Goal: Transaction & Acquisition: Purchase product/service

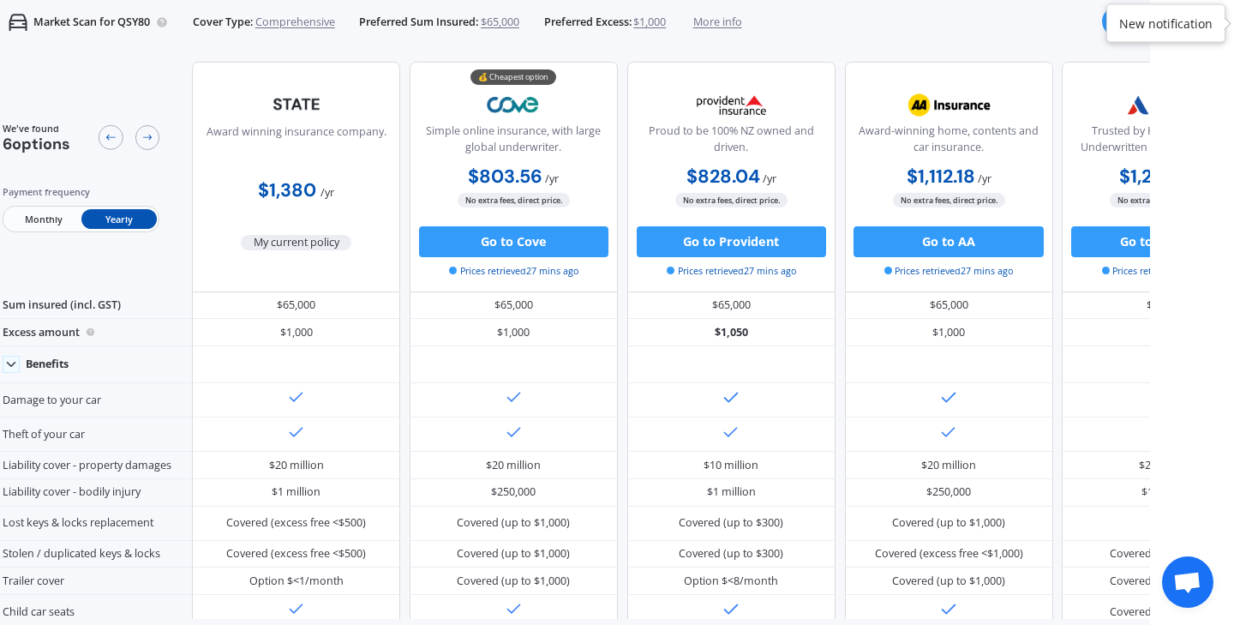
scroll to position [2, 0]
click at [62, 218] on span "Monthly" at bounding box center [42, 219] width 75 height 20
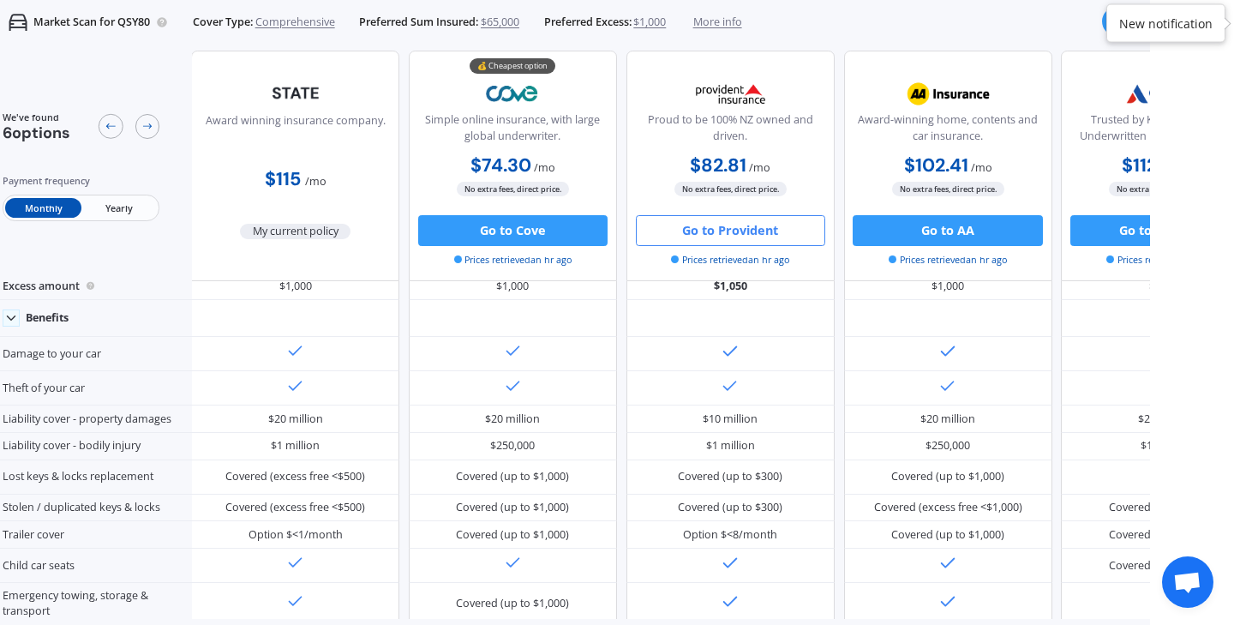
scroll to position [71, 2]
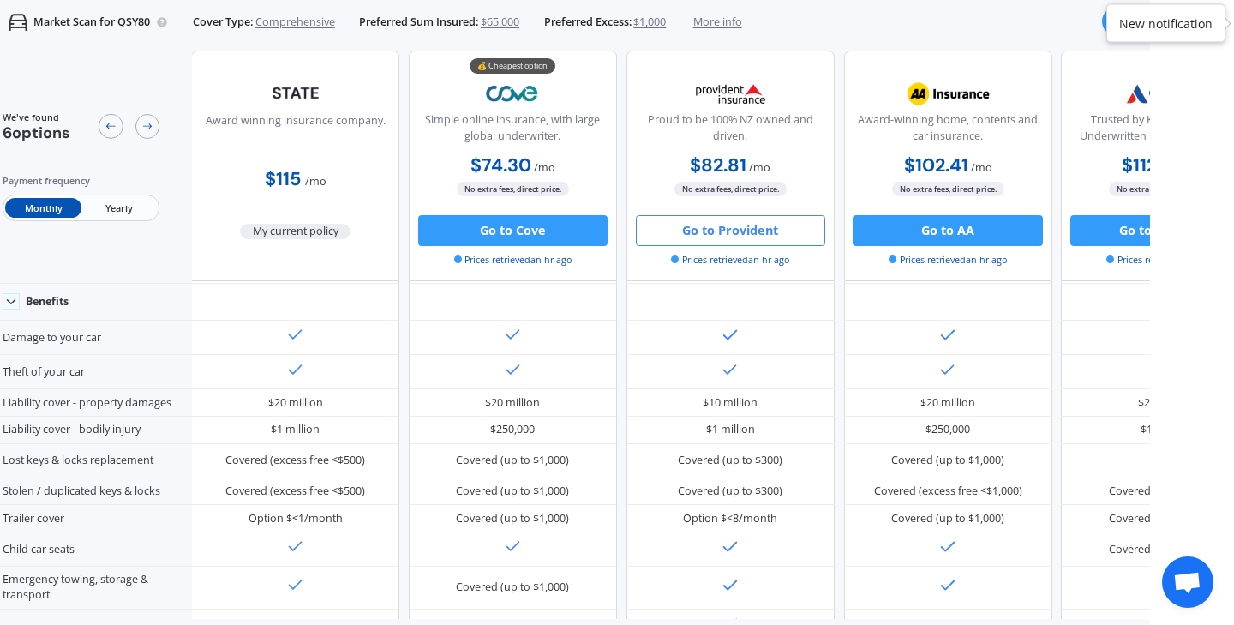
click at [691, 236] on button "Go to Provident" at bounding box center [730, 230] width 189 height 31
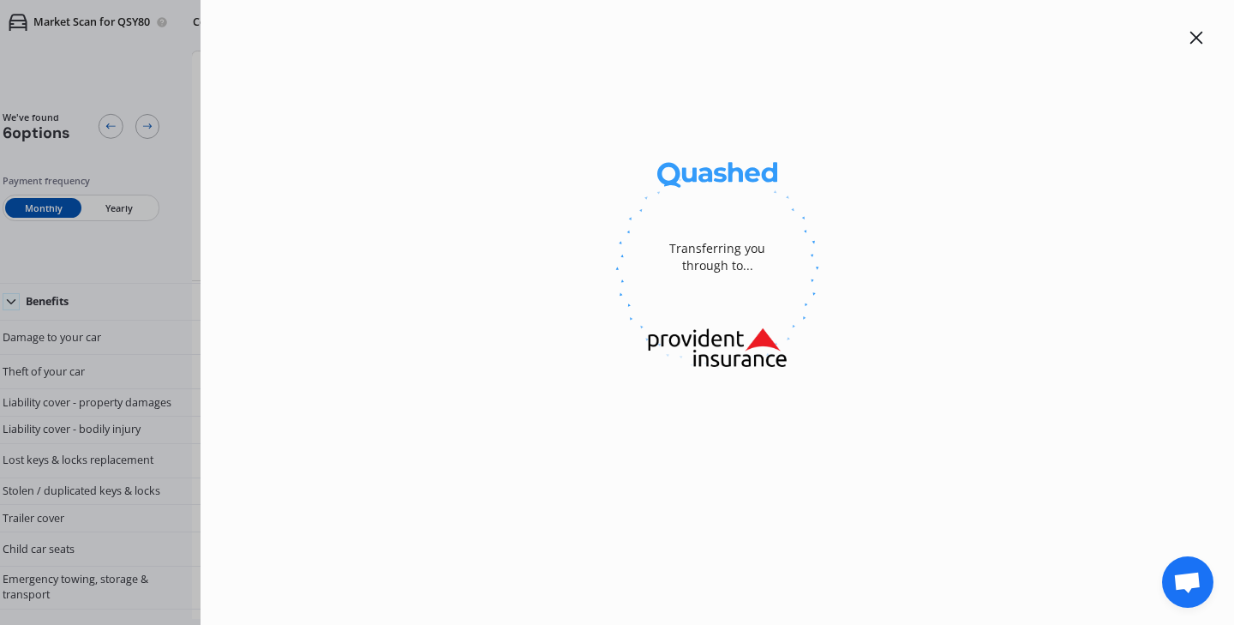
click at [691, 236] on div "Transferring you through to..." at bounding box center [717, 257] width 137 height 103
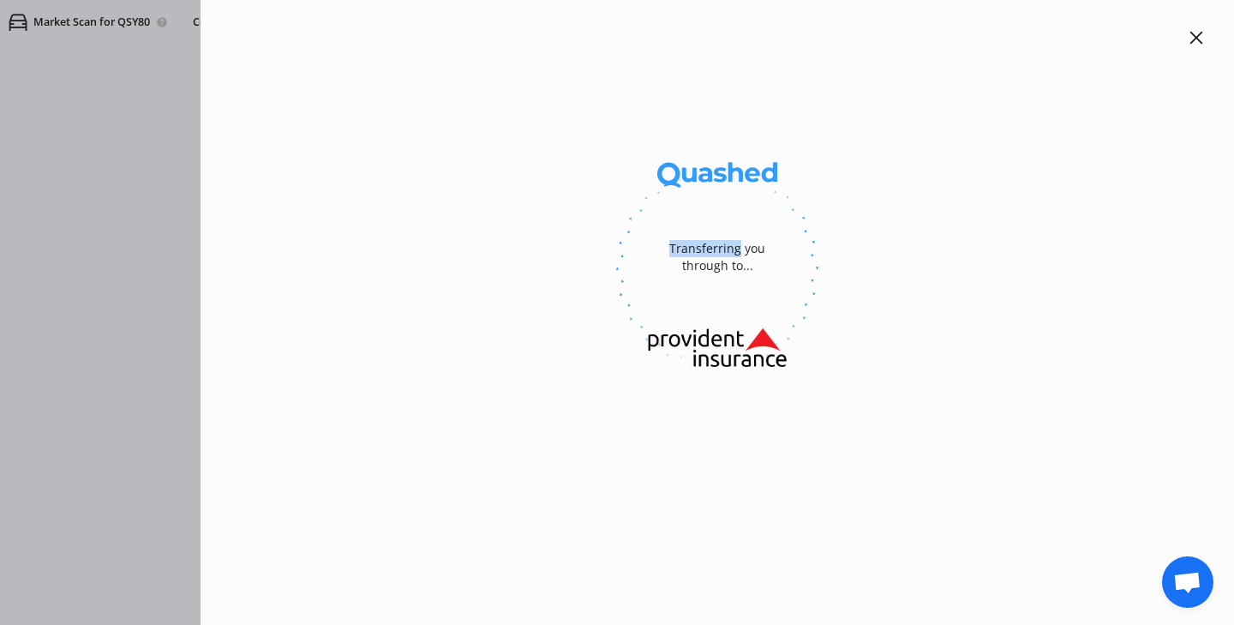
select select "Monthly"
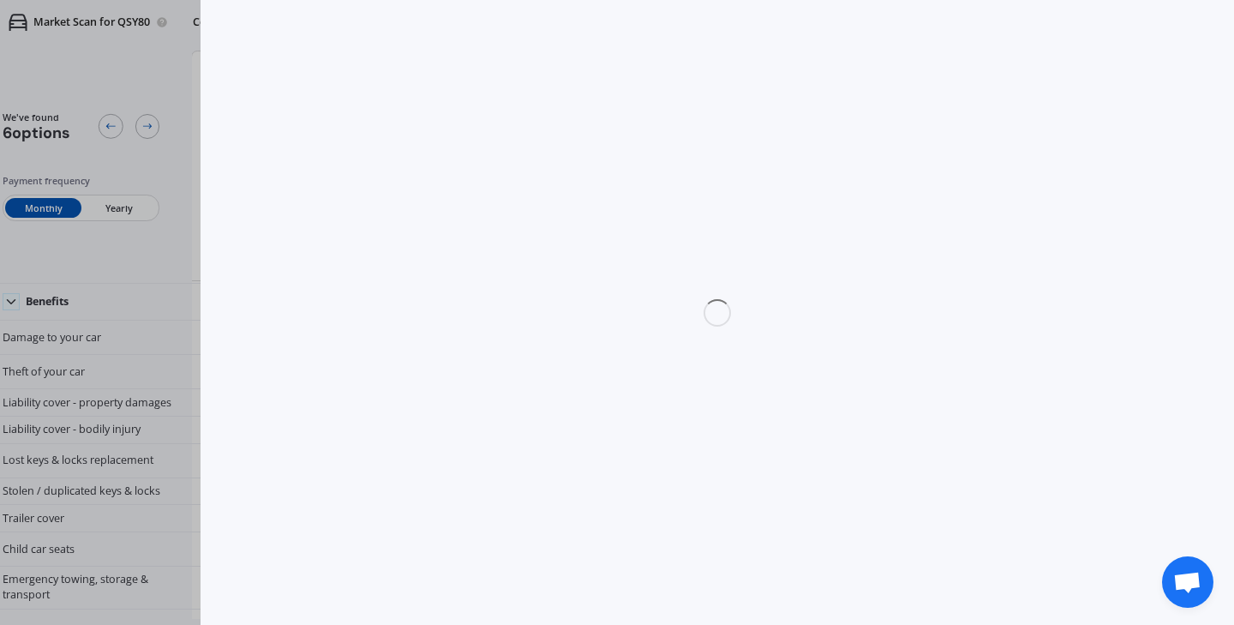
select select "full"
select select "[STREET_ADDRESS]"
select select "FORD"
select select "RANGER"
select select "NO"
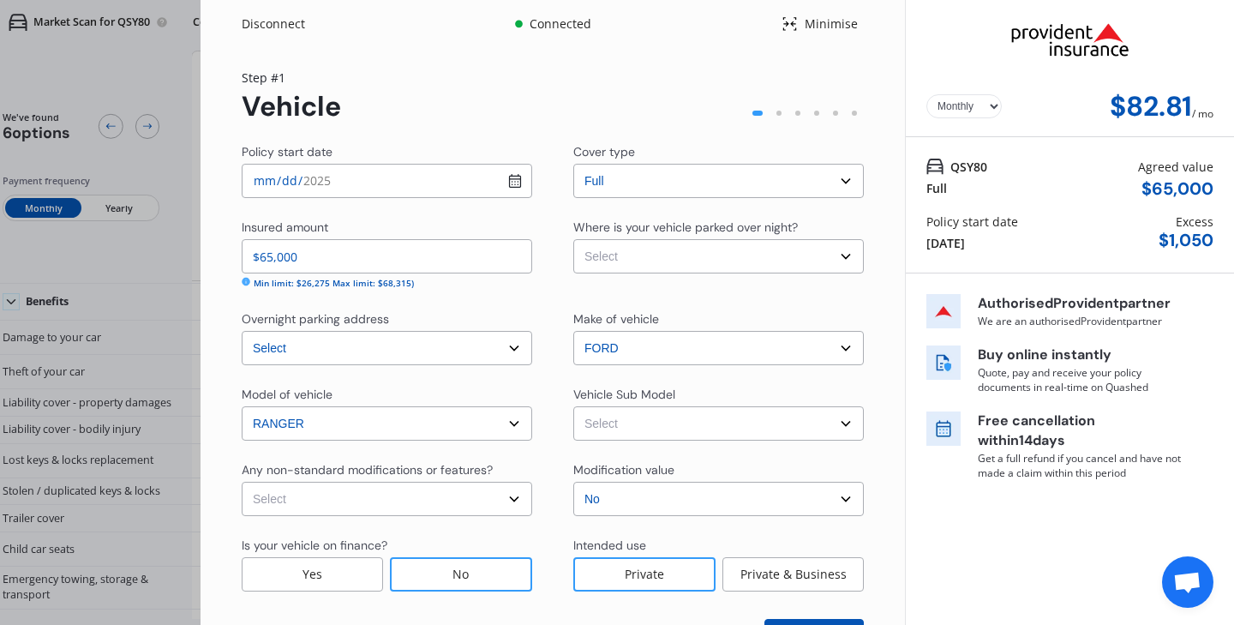
scroll to position [2, 0]
select select "none"
click at [486, 568] on div "No" at bounding box center [461, 572] width 142 height 34
click at [486, 569] on div "No" at bounding box center [461, 572] width 142 height 34
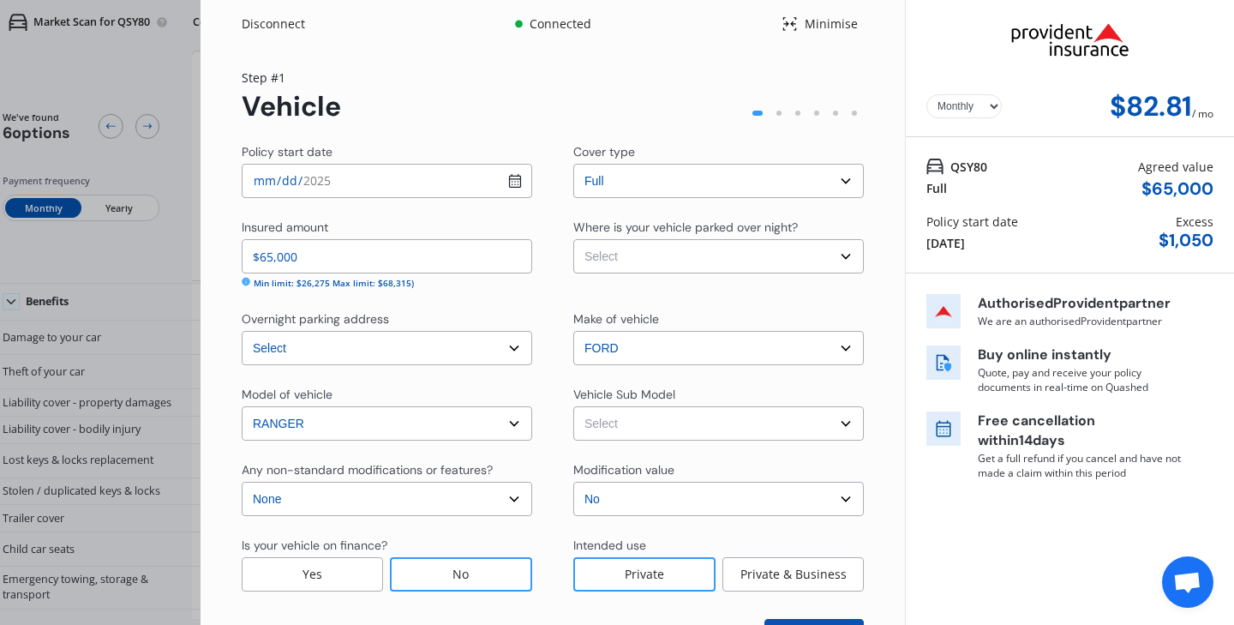
select select "GARAGE"
select select "NZVFORD2024AEDN"
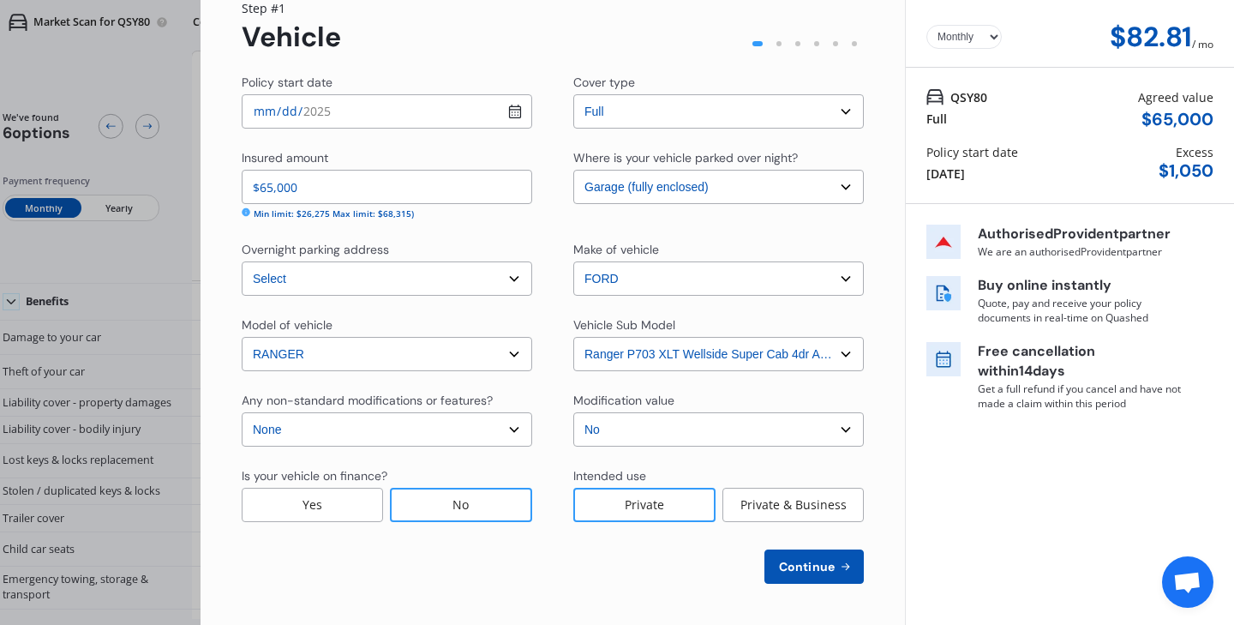
scroll to position [69, 0]
click at [658, 499] on div "Private" at bounding box center [644, 505] width 142 height 34
click at [796, 560] on span "Continue" at bounding box center [806, 567] width 63 height 14
click at [813, 562] on span "Continue" at bounding box center [805, 567] width 63 height 14
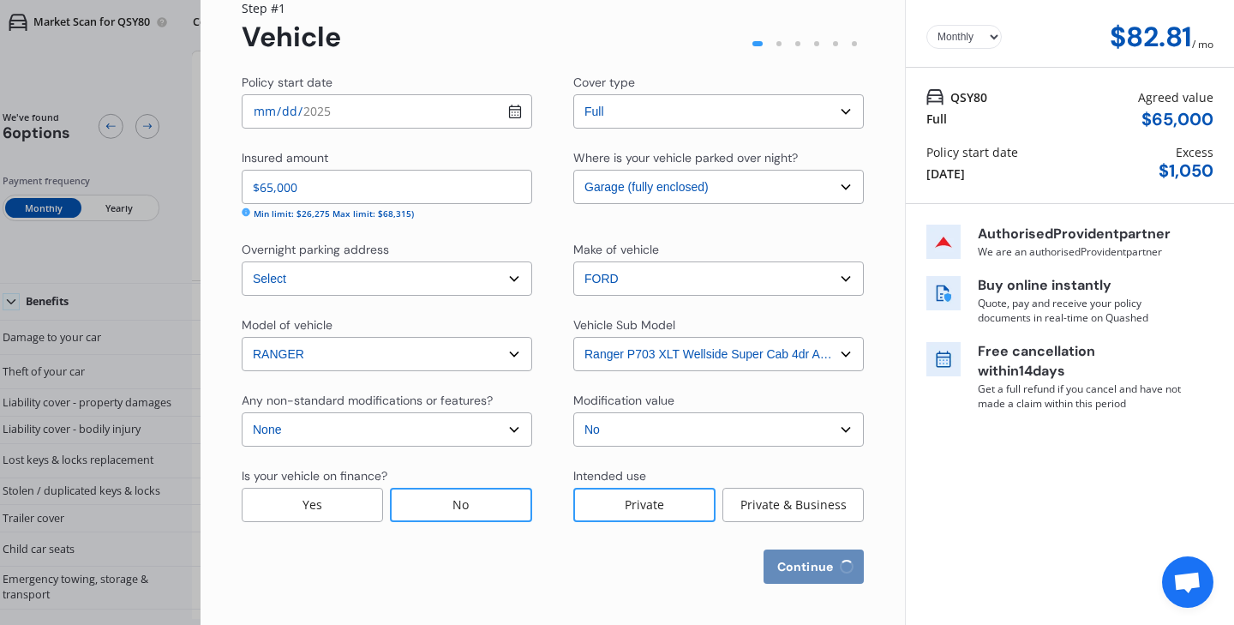
click at [813, 562] on span "Continue" at bounding box center [805, 567] width 63 height 14
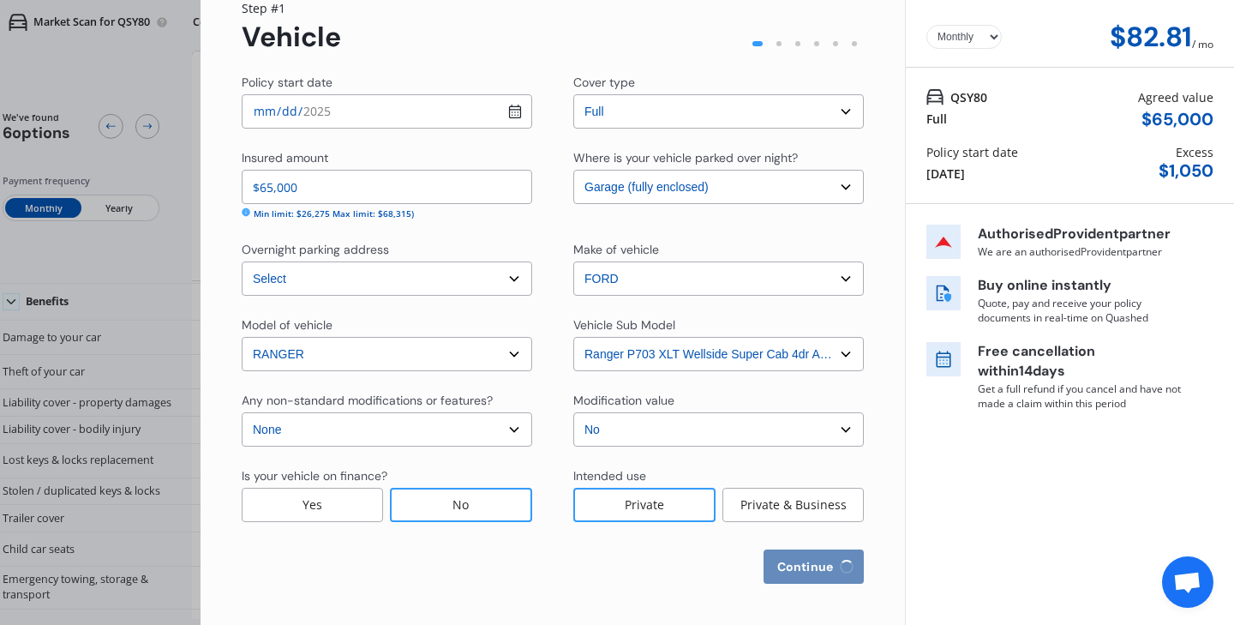
click at [813, 562] on span "Continue" at bounding box center [805, 567] width 63 height 14
select select "25"
select select "07"
select select "1957"
select select "NZ_FULL"
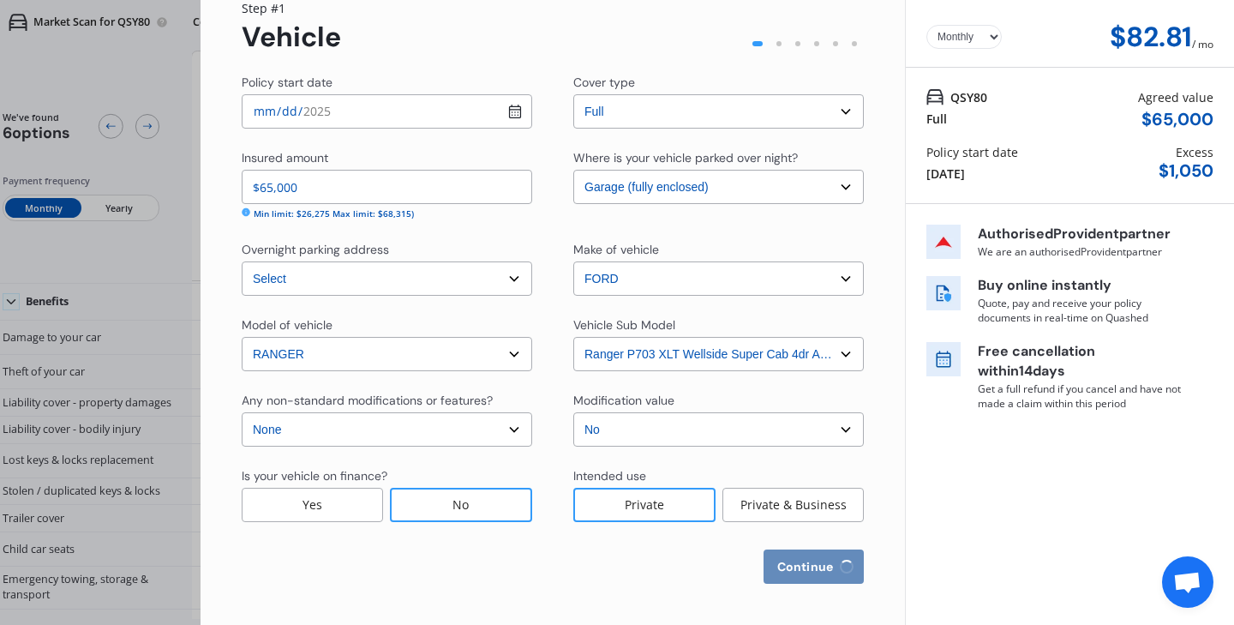
select select "0"
select select "25"
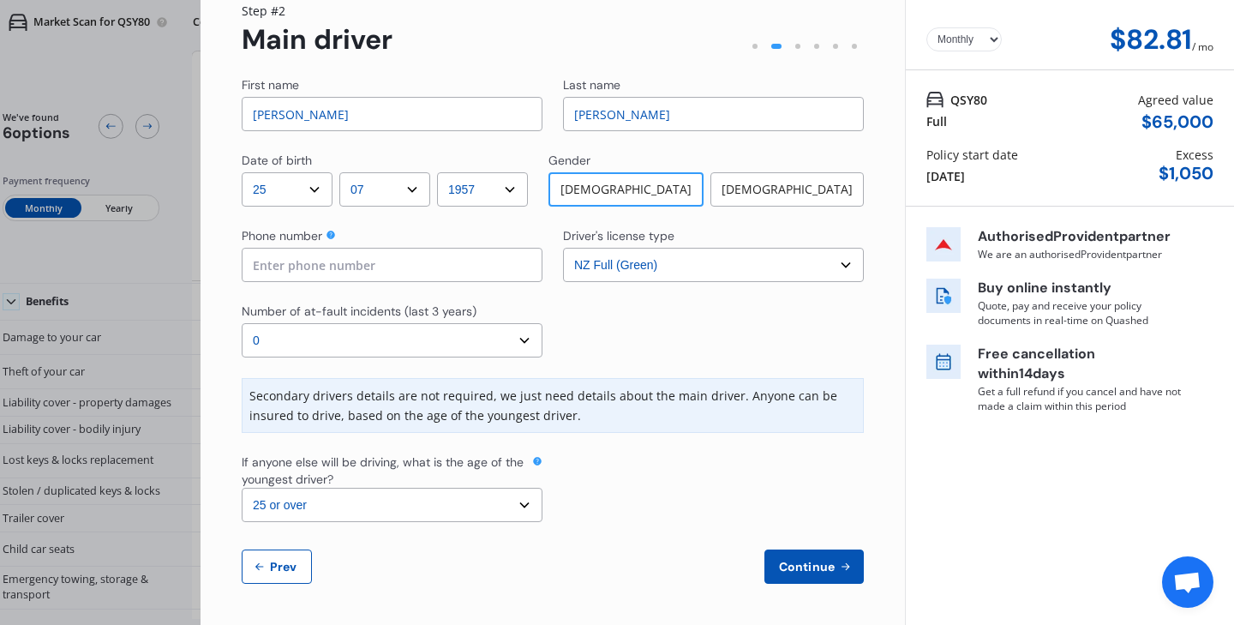
scroll to position [0, 0]
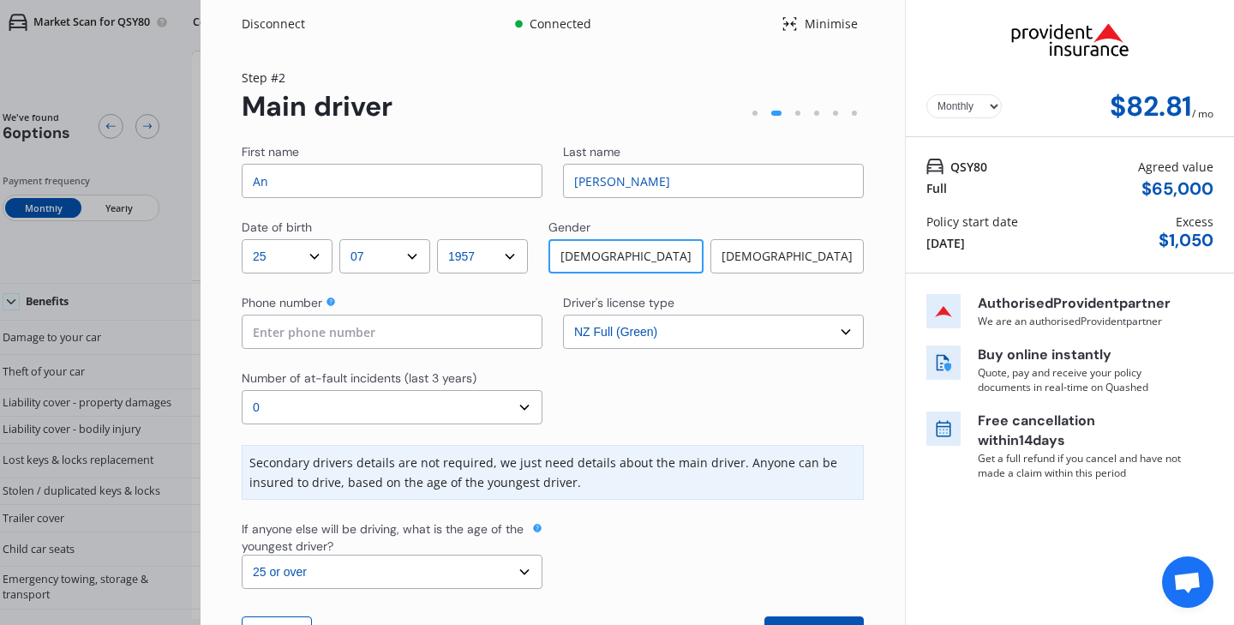
type input "A"
type input "[PERSON_NAME]"
type input "0275319867"
type input "[PERSON_NAME]"
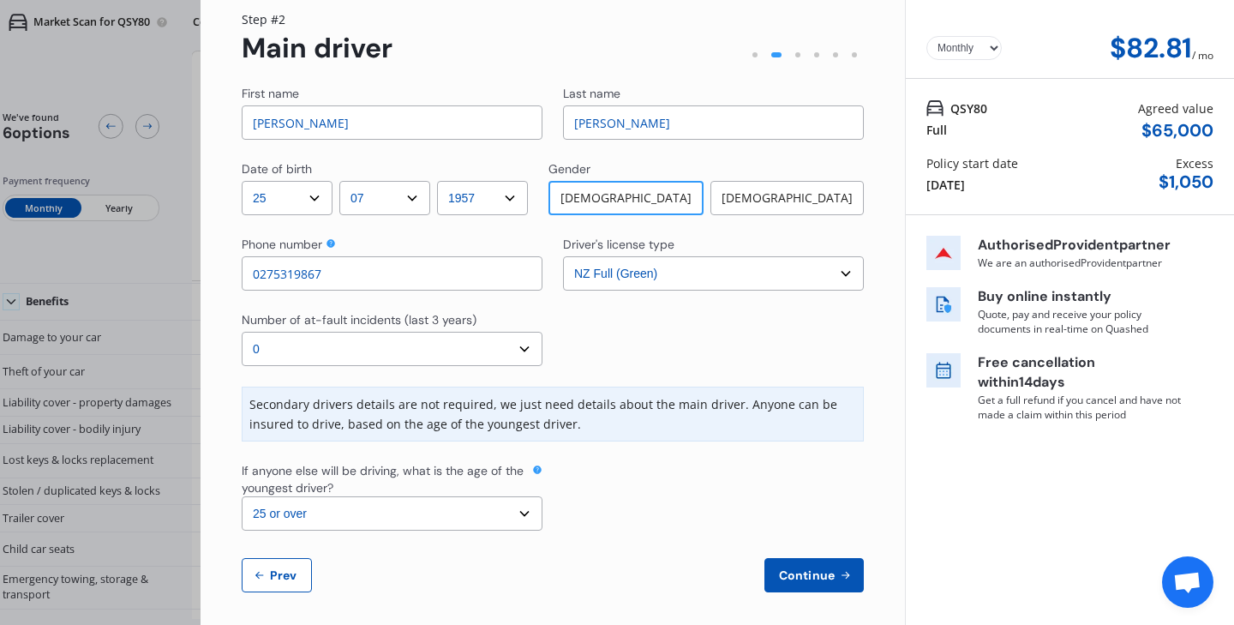
click at [826, 578] on span "Continue" at bounding box center [806, 575] width 63 height 14
click at [826, 578] on span "Continue" at bounding box center [805, 575] width 63 height 14
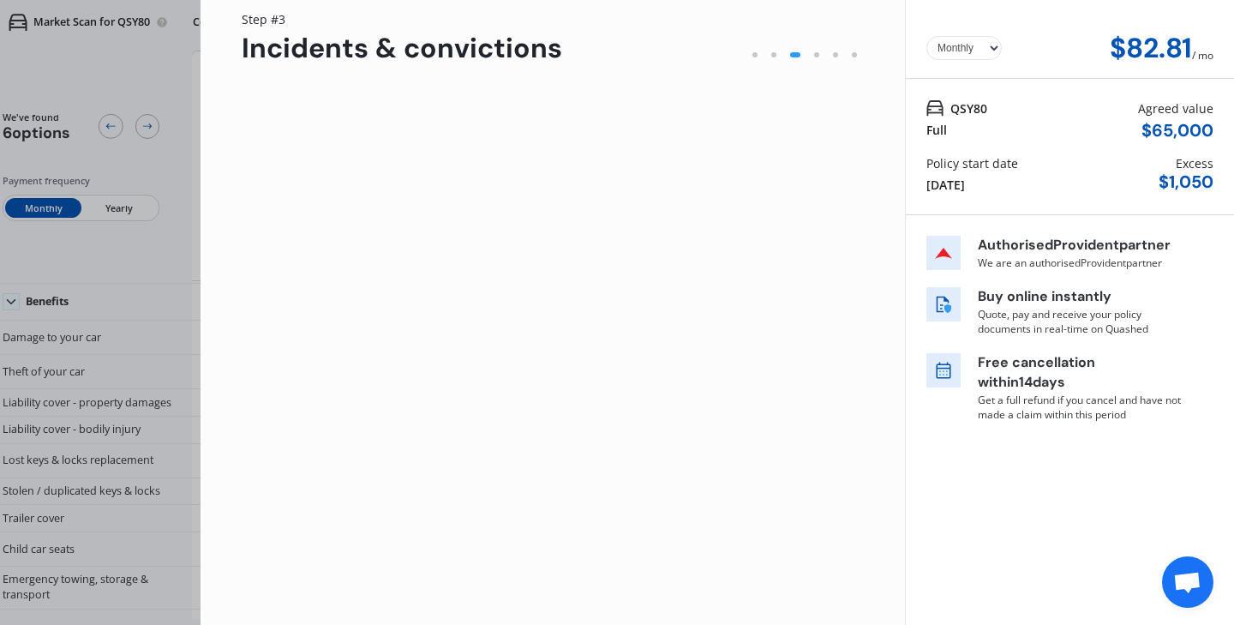
click at [284, 123] on div "Step # 3 Incidents & convictions Please indicate whether any of the following e…" at bounding box center [553, 315] width 622 height 610
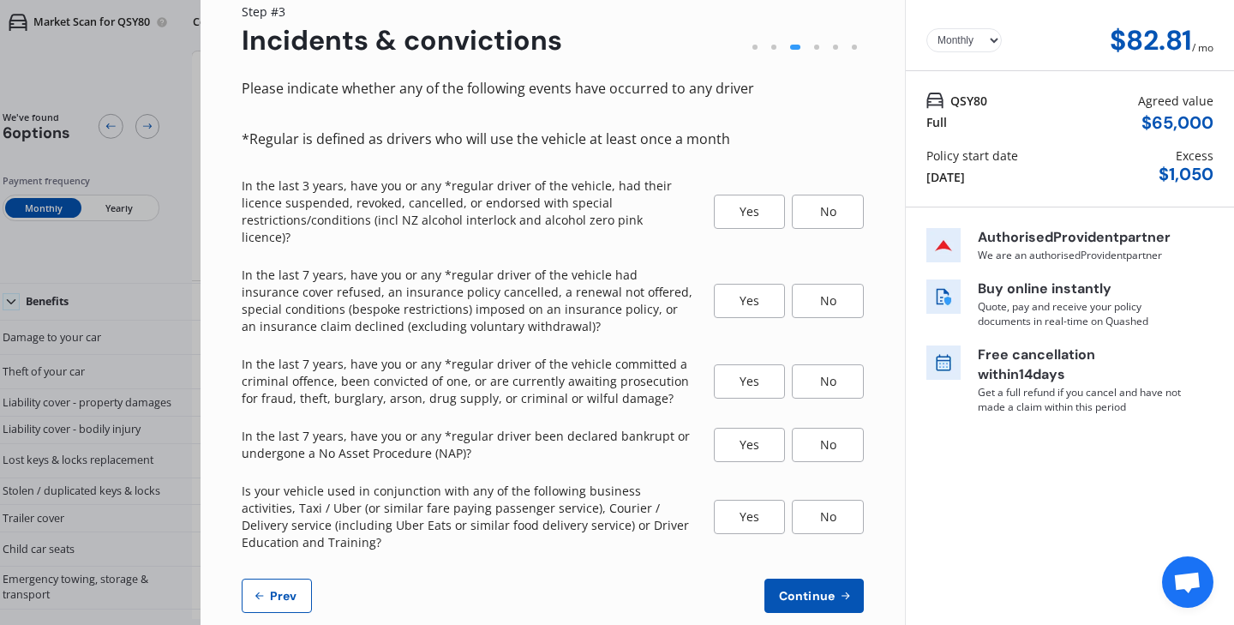
scroll to position [65, 0]
click at [288, 579] on button "Prev" at bounding box center [277, 596] width 70 height 34
select select "25"
select select "07"
select select "1957"
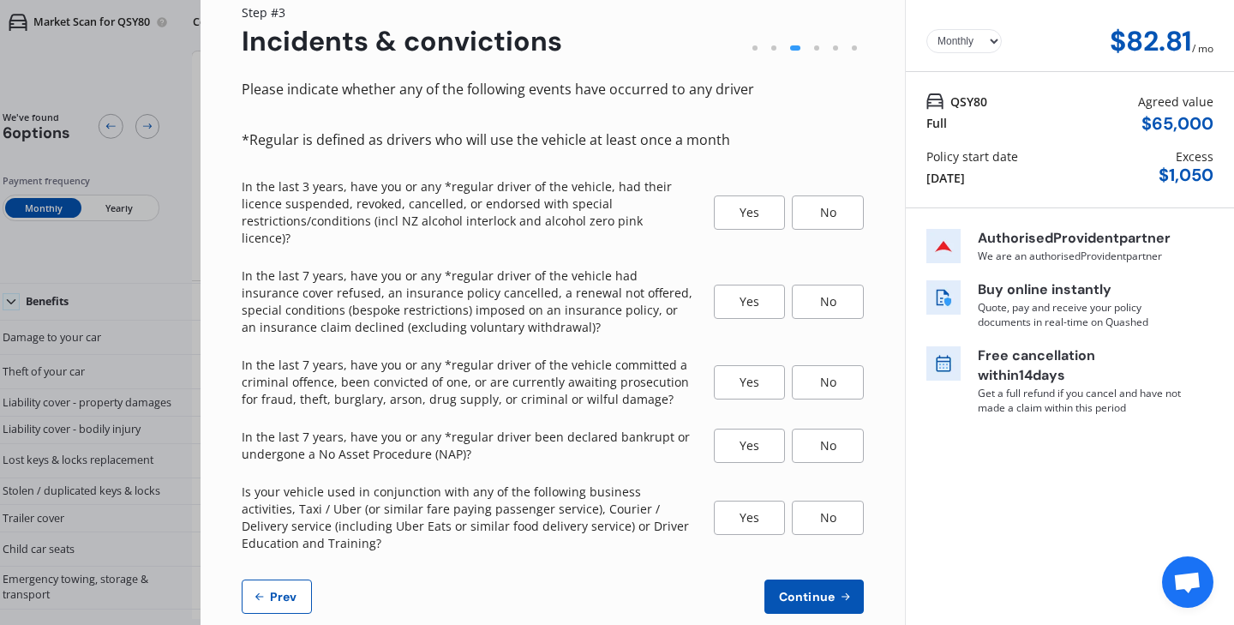
select select "NZ_FULL"
select select "0"
select select "25"
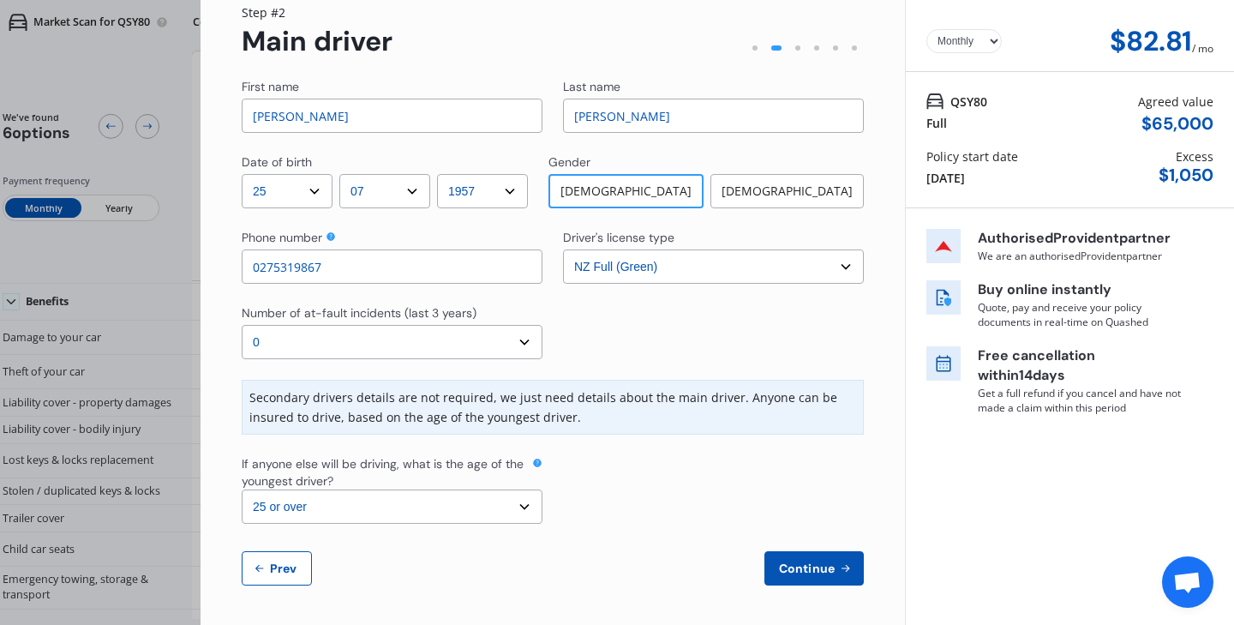
click at [825, 558] on button "Continue" at bounding box center [813, 568] width 99 height 34
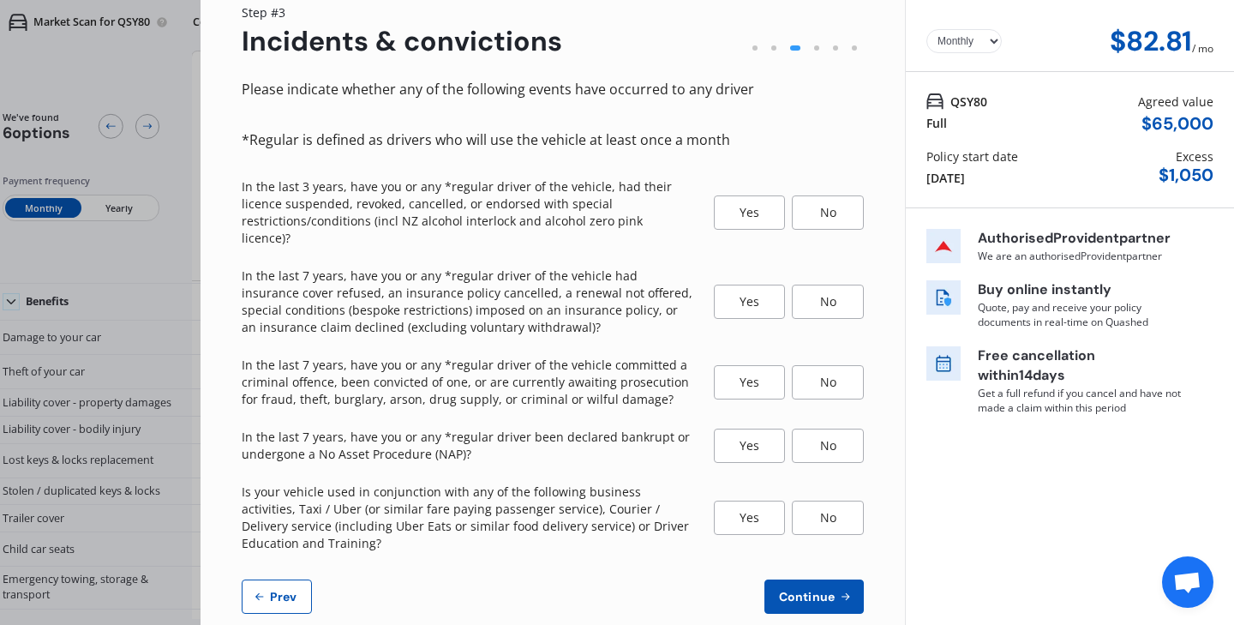
scroll to position [0, 0]
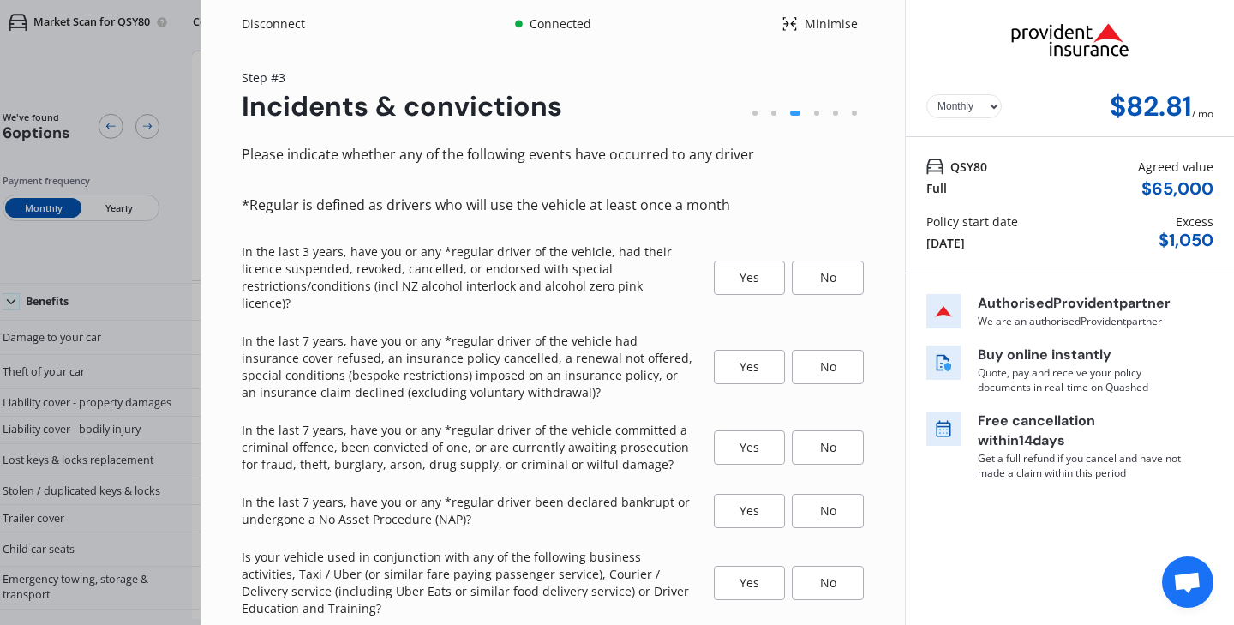
click at [803, 267] on div "No" at bounding box center [828, 277] width 72 height 34
click at [826, 350] on div "No" at bounding box center [828, 367] width 72 height 34
click at [825, 430] on div "No" at bounding box center [828, 447] width 72 height 34
click at [825, 494] on div "No" at bounding box center [828, 511] width 72 height 34
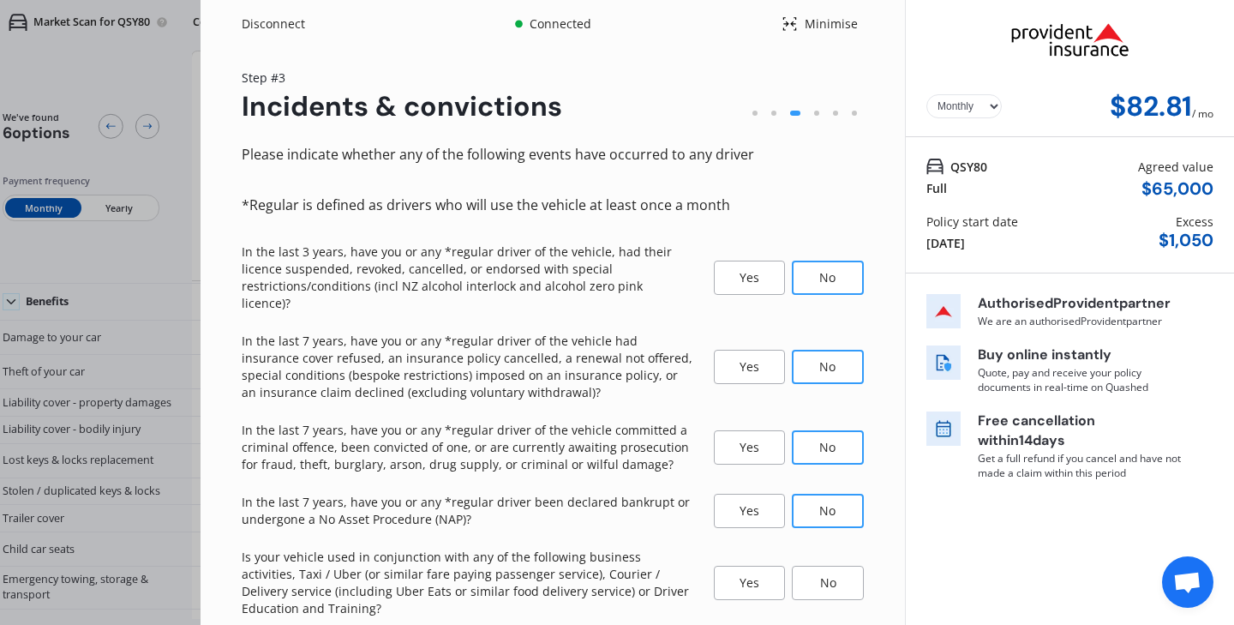
click at [825, 566] on div "No" at bounding box center [828, 583] width 72 height 34
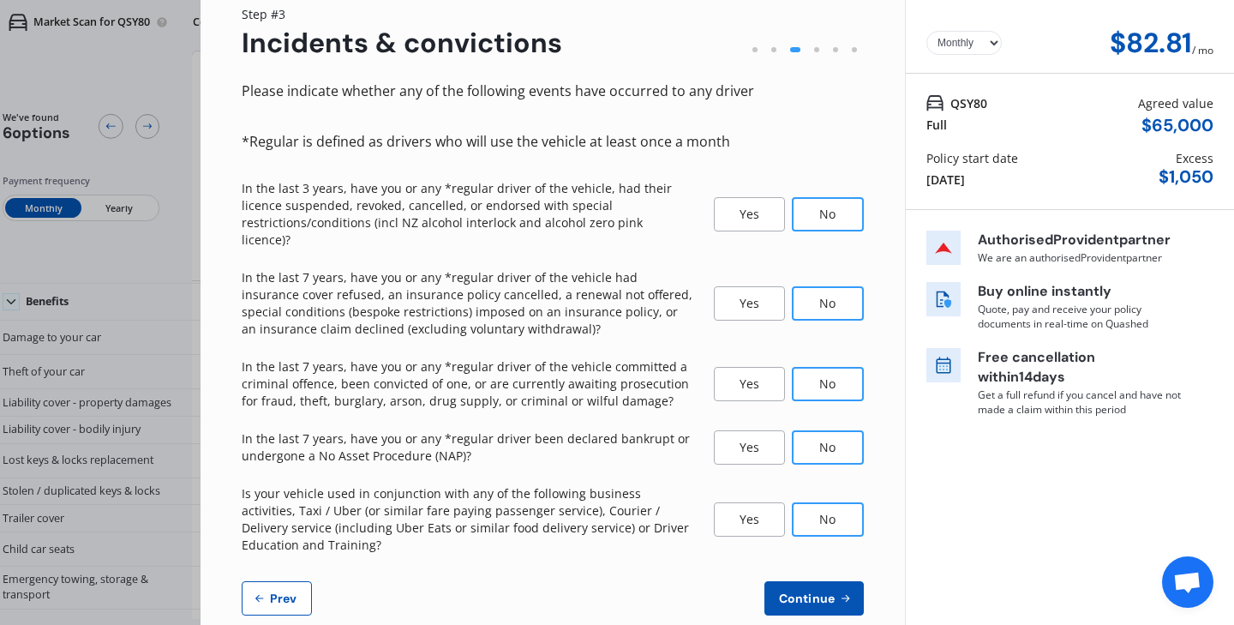
click at [825, 591] on span "Continue" at bounding box center [806, 598] width 63 height 14
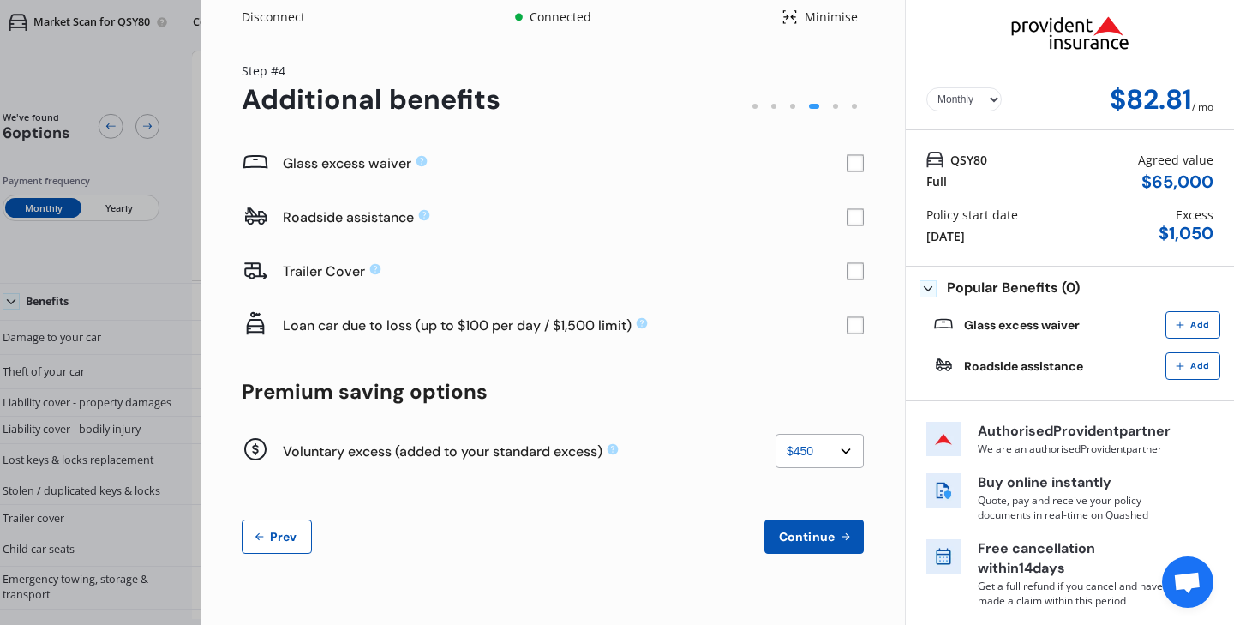
scroll to position [0, 0]
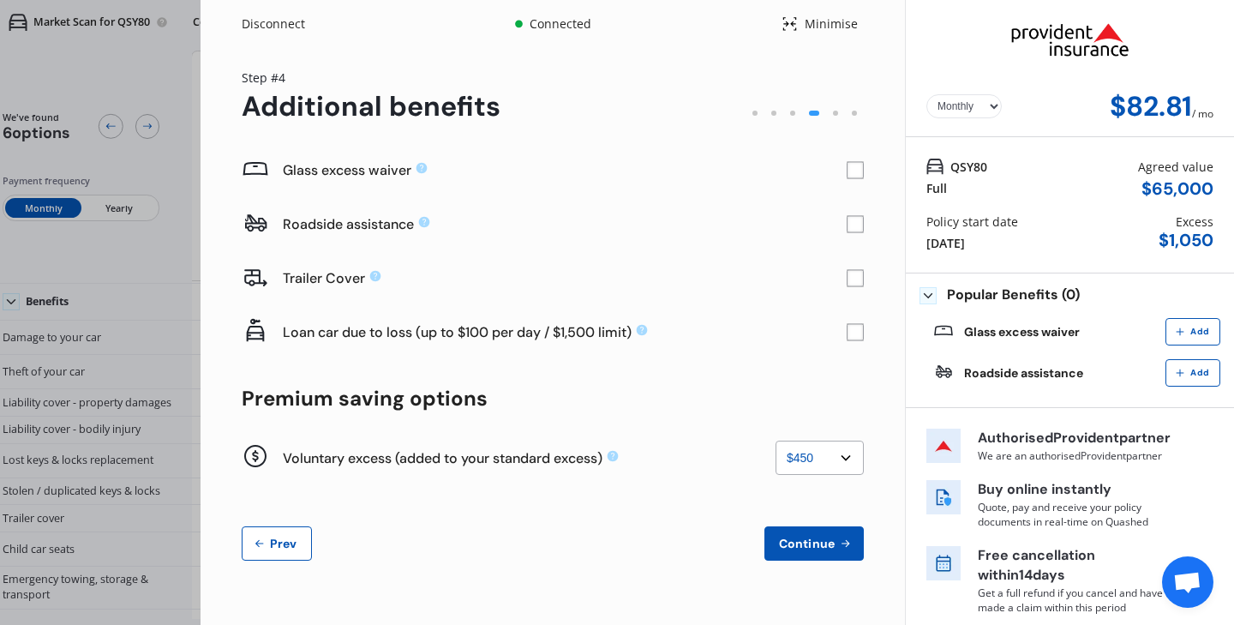
click at [847, 171] on rect at bounding box center [855, 170] width 17 height 17
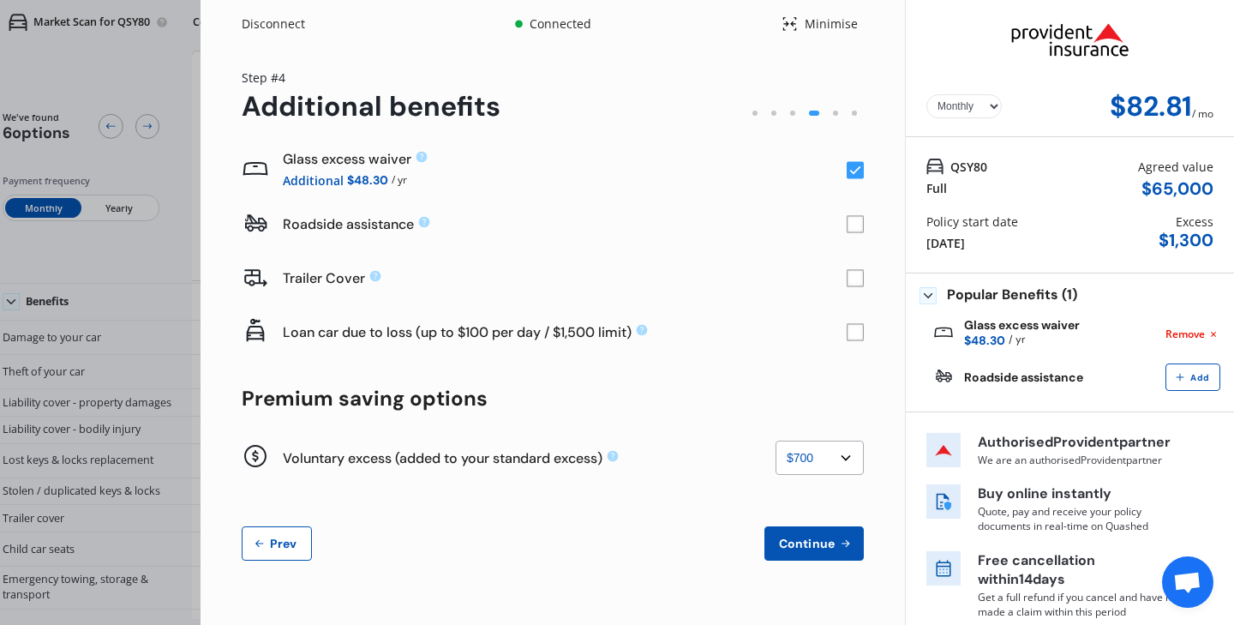
select select "450"
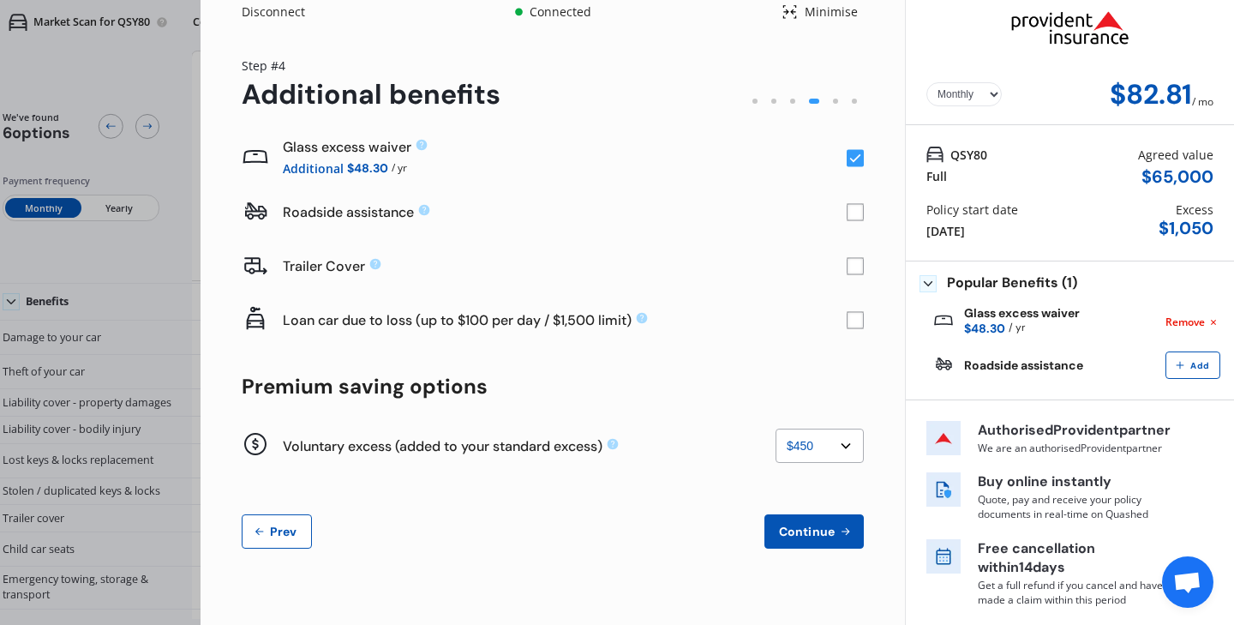
scroll to position [9, 0]
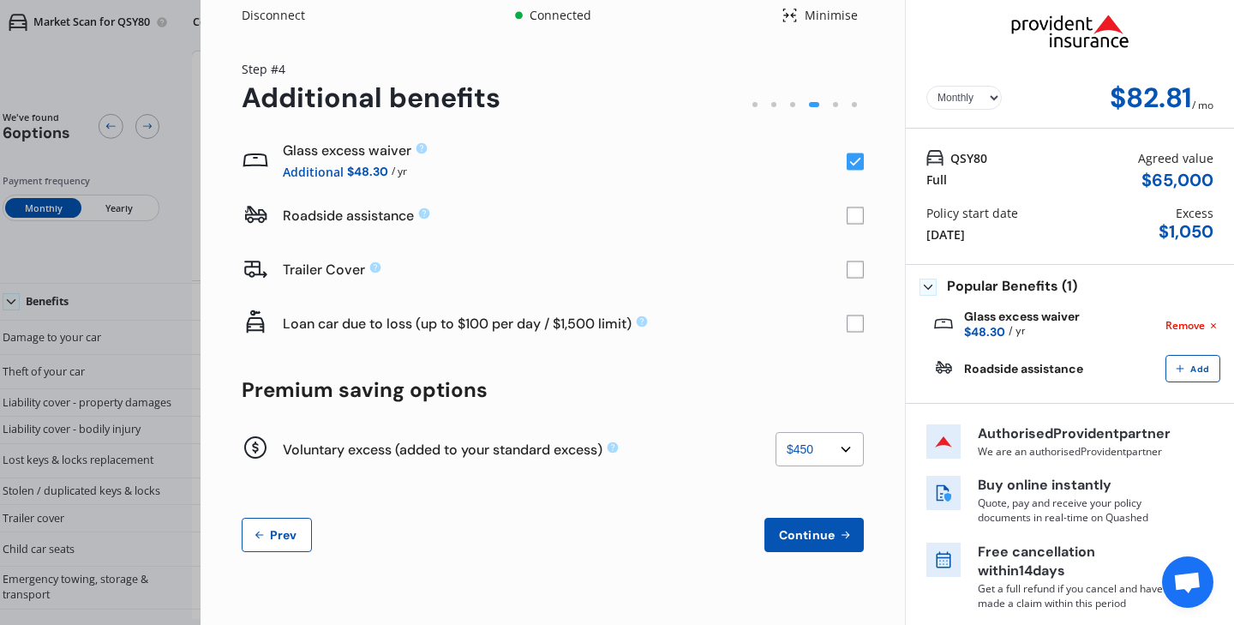
click at [810, 531] on span "Continue" at bounding box center [806, 535] width 63 height 14
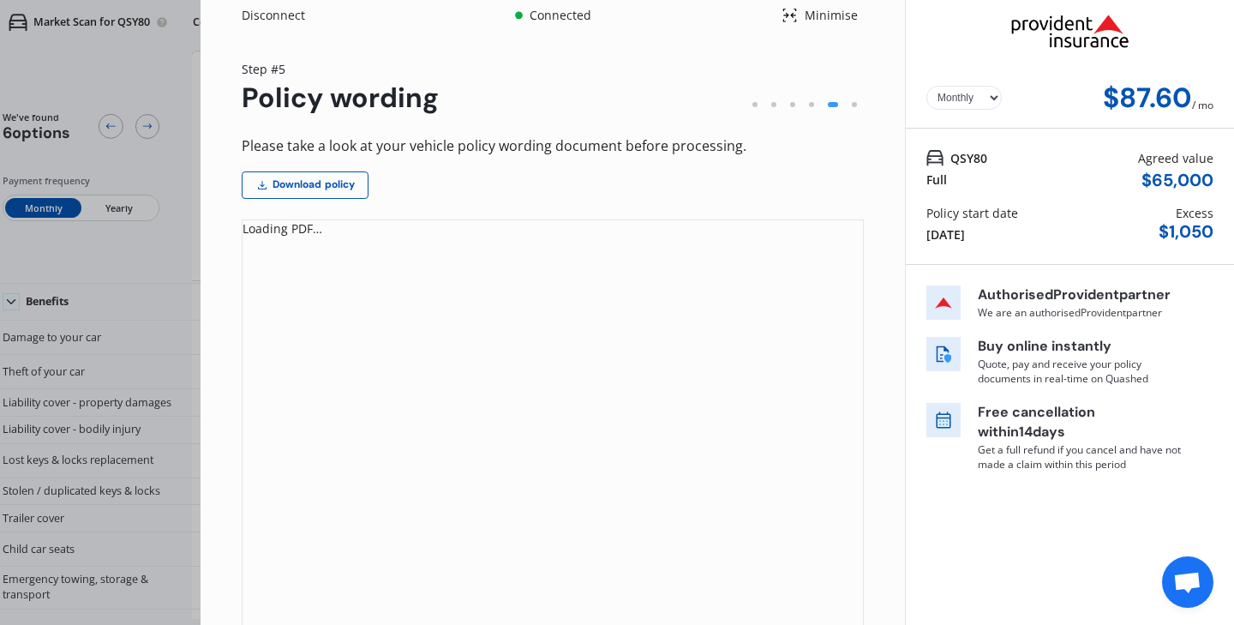
scroll to position [0, 0]
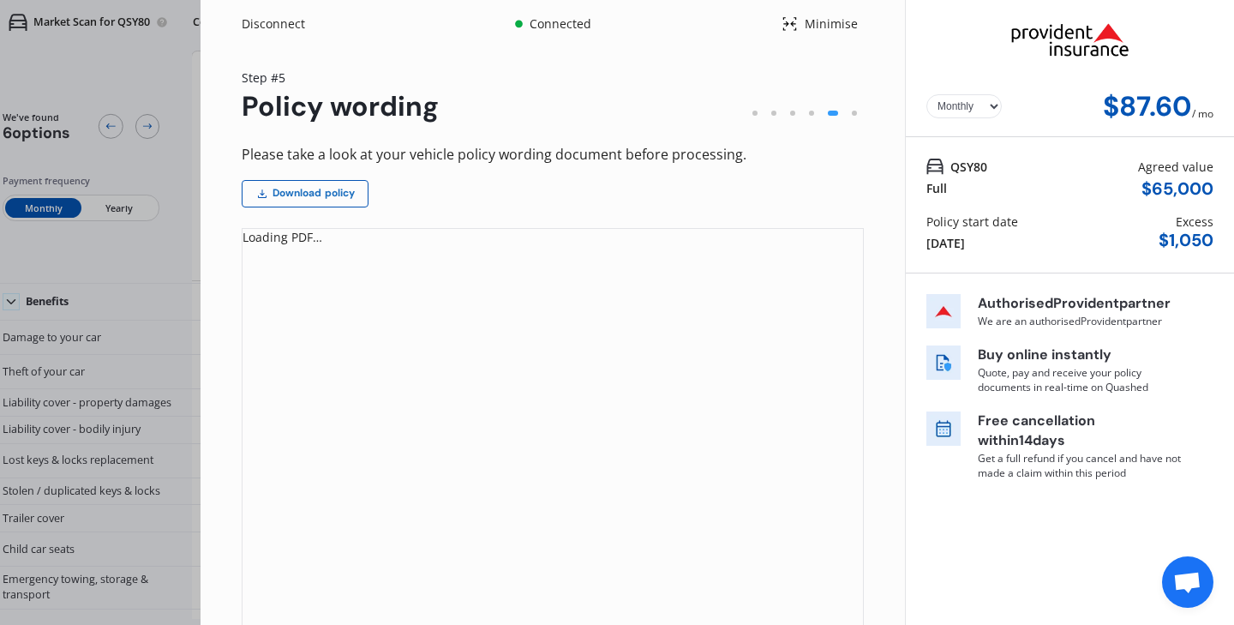
click at [337, 197] on link "Download policy" at bounding box center [305, 193] width 127 height 27
click at [307, 241] on div "Loading PDF…" at bounding box center [552, 237] width 620 height 17
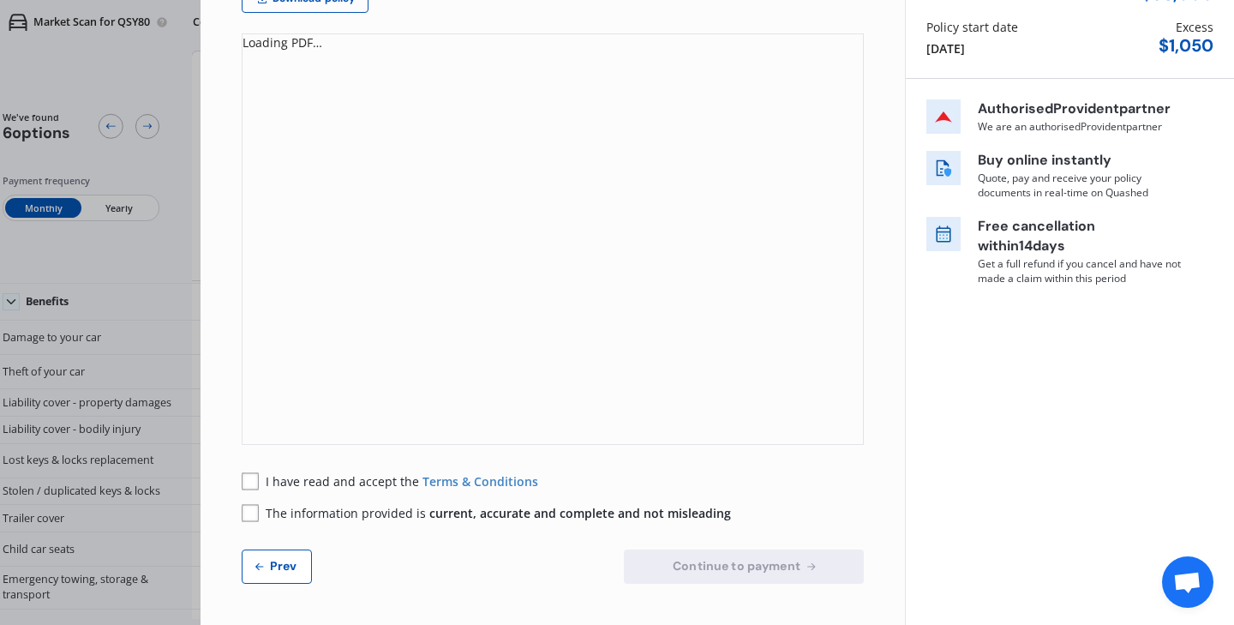
scroll to position [194, 0]
click at [247, 478] on rect at bounding box center [250, 481] width 17 height 17
click at [250, 515] on rect at bounding box center [250, 513] width 17 height 17
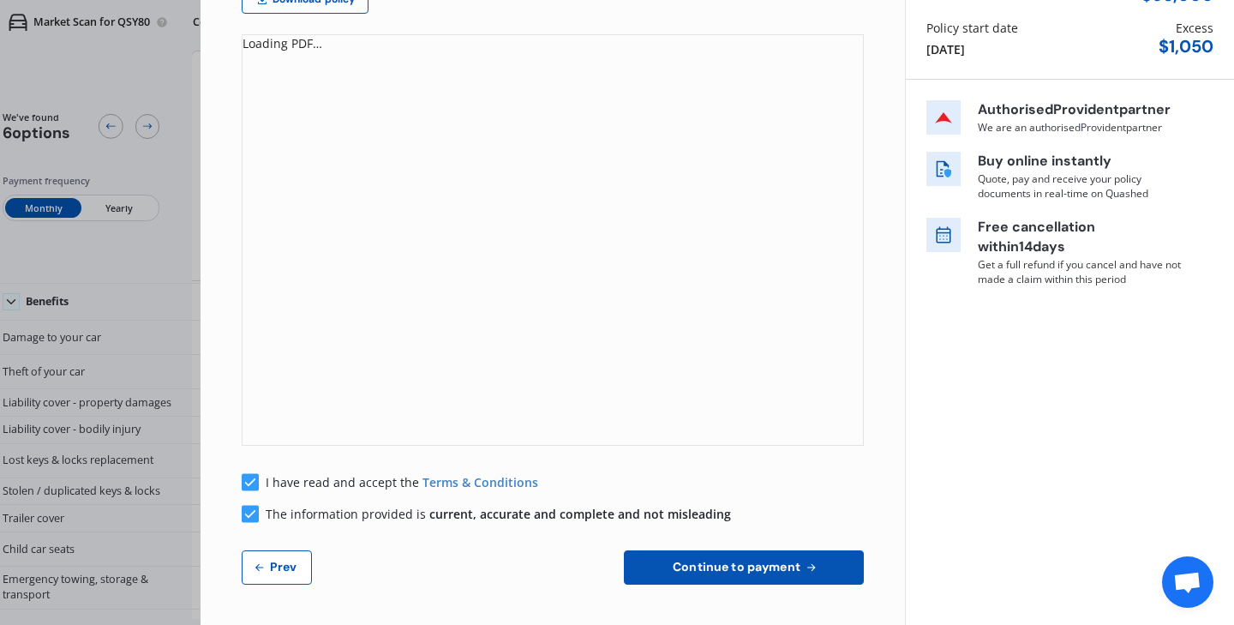
click at [732, 562] on span "Continue to payment" at bounding box center [736, 567] width 135 height 14
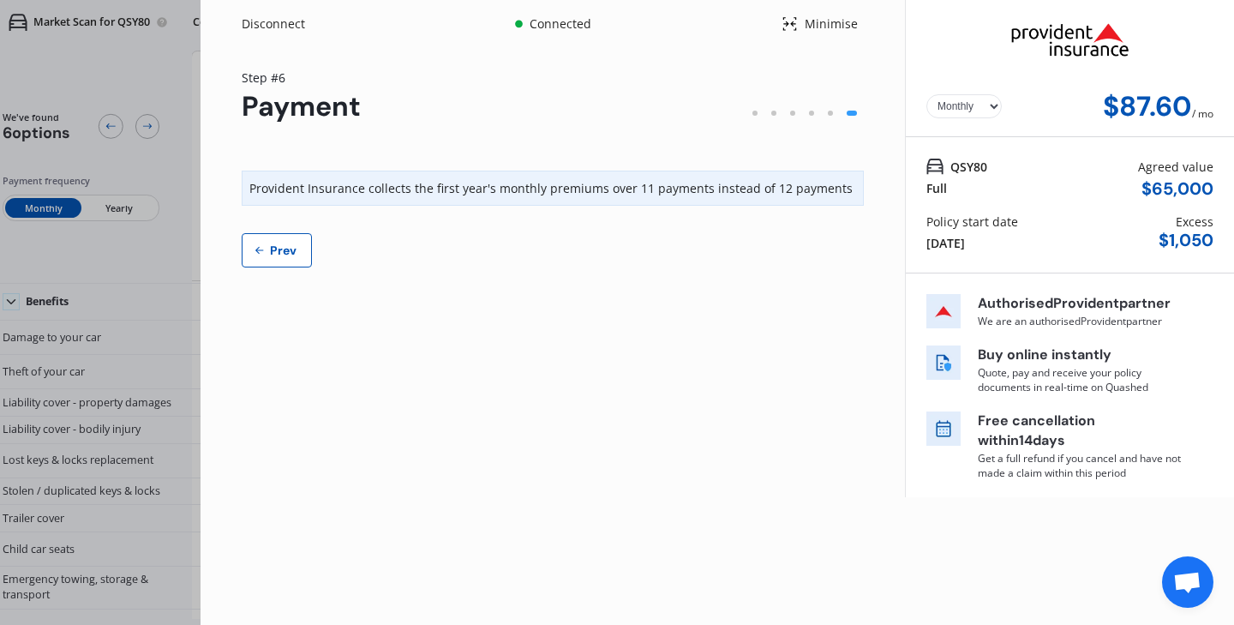
scroll to position [0, 0]
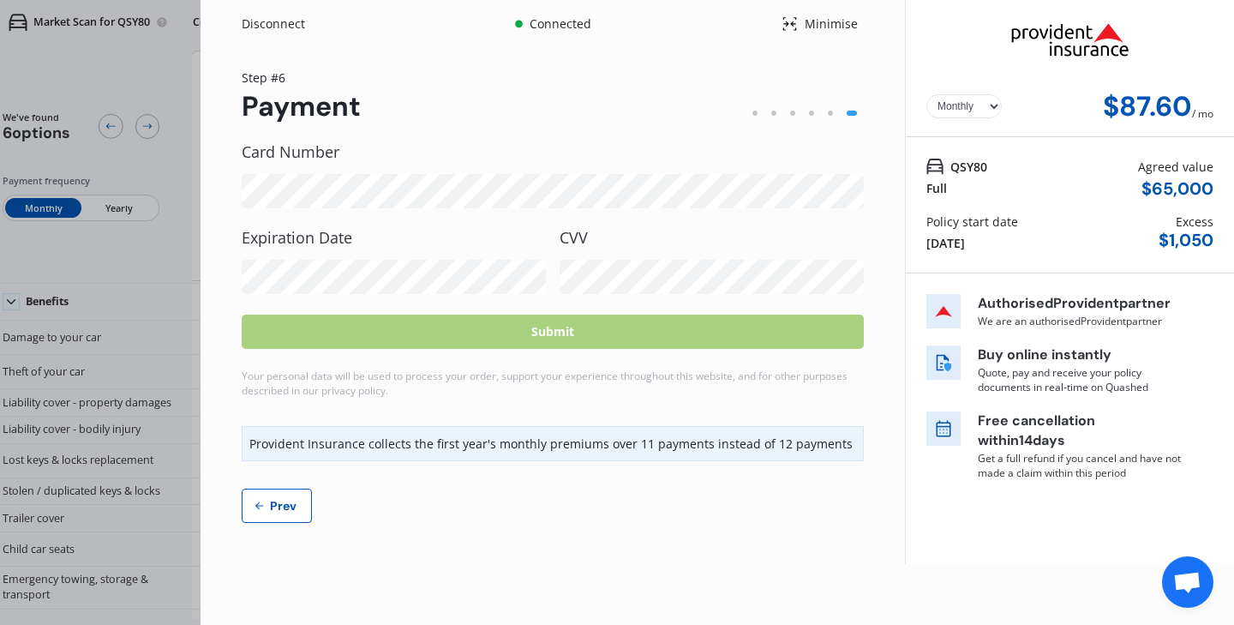
click at [992, 108] on select "Yearly Monthly" at bounding box center [963, 106] width 75 height 24
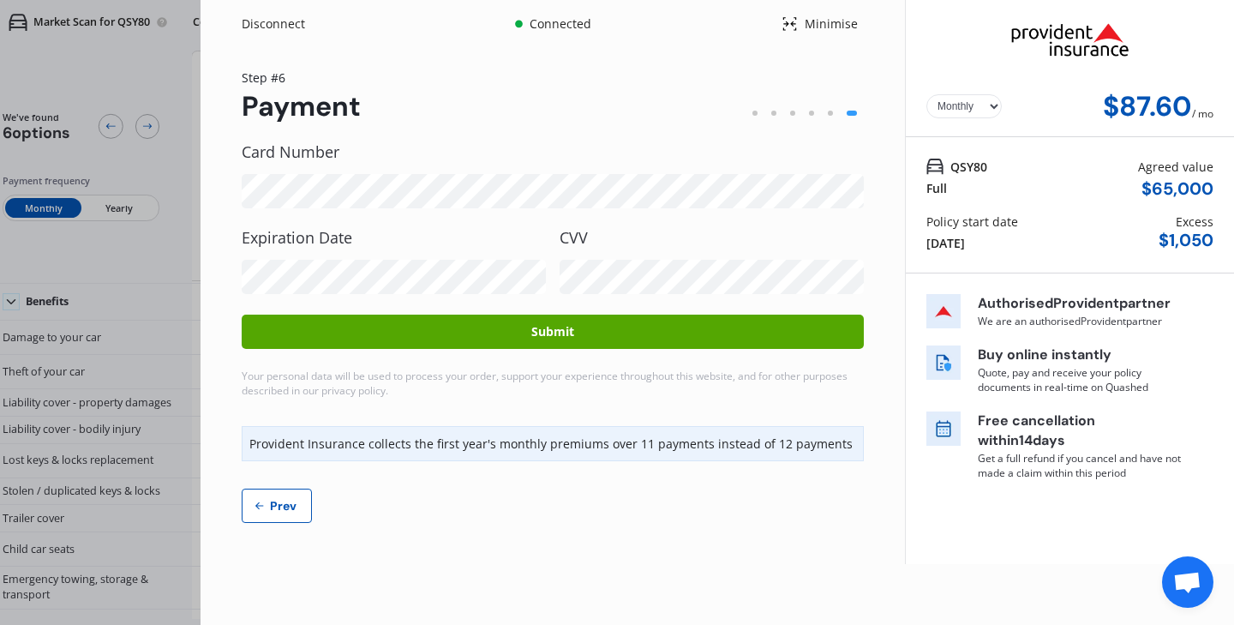
select select "Yearly"
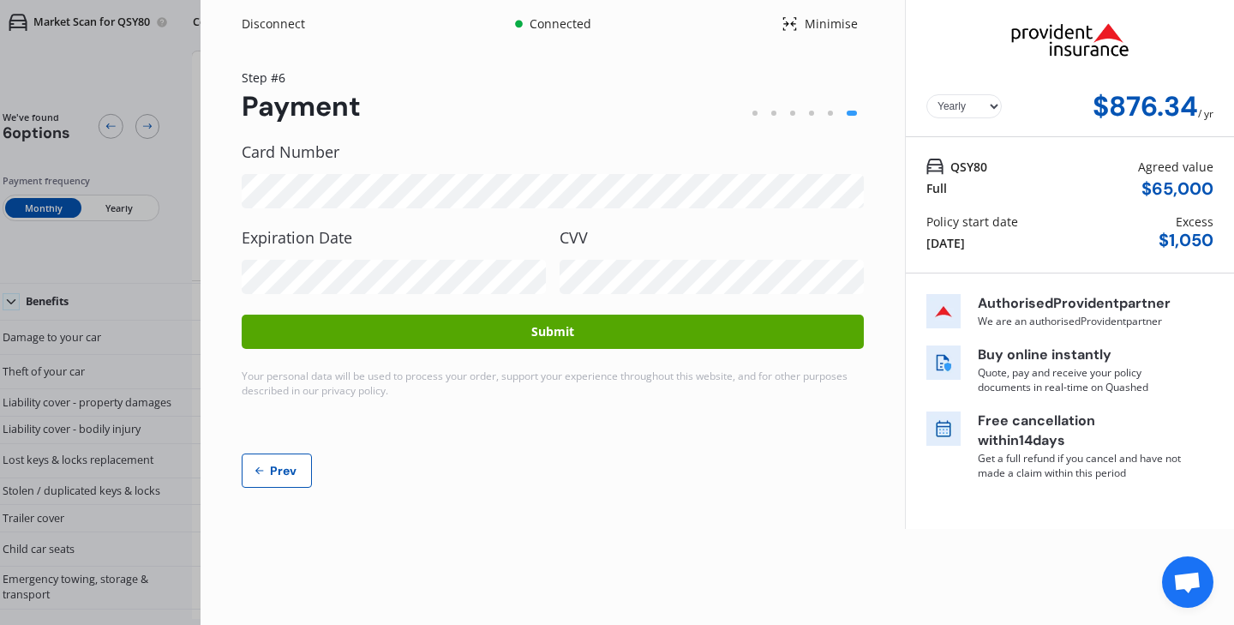
click at [576, 329] on button "Submit" at bounding box center [553, 331] width 622 height 34
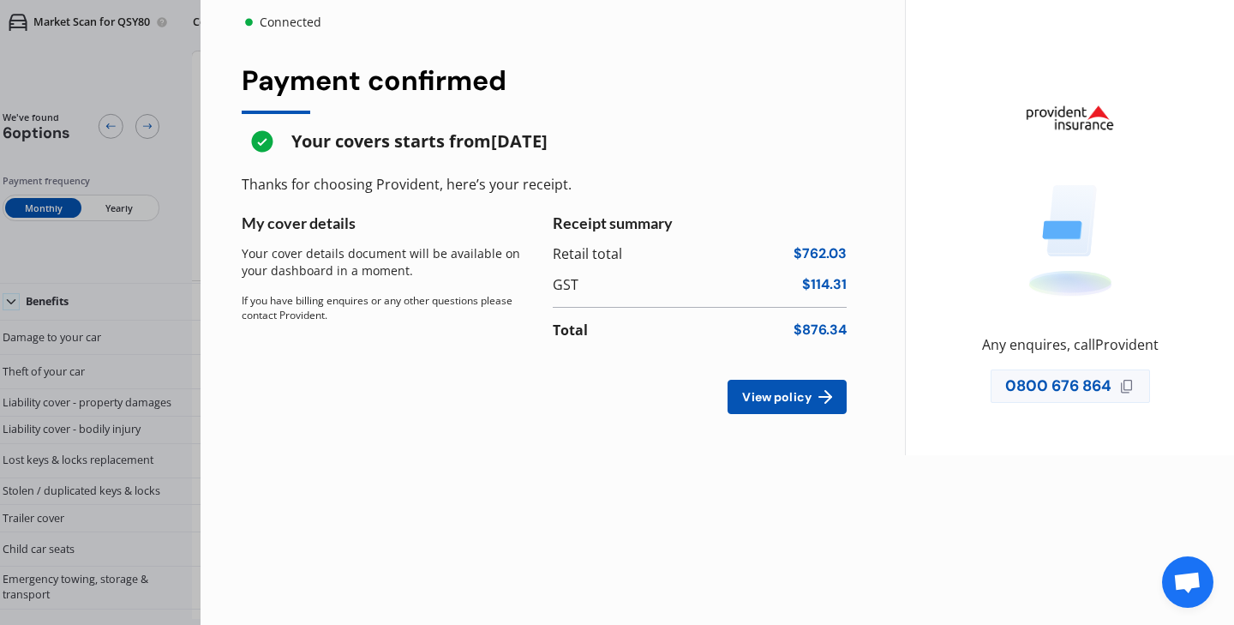
click at [124, 204] on div "Connected Yearly Monthly $876.34 / yr Payment confirmed Your covers starts from…" at bounding box center [533, 312] width 1234 height 625
